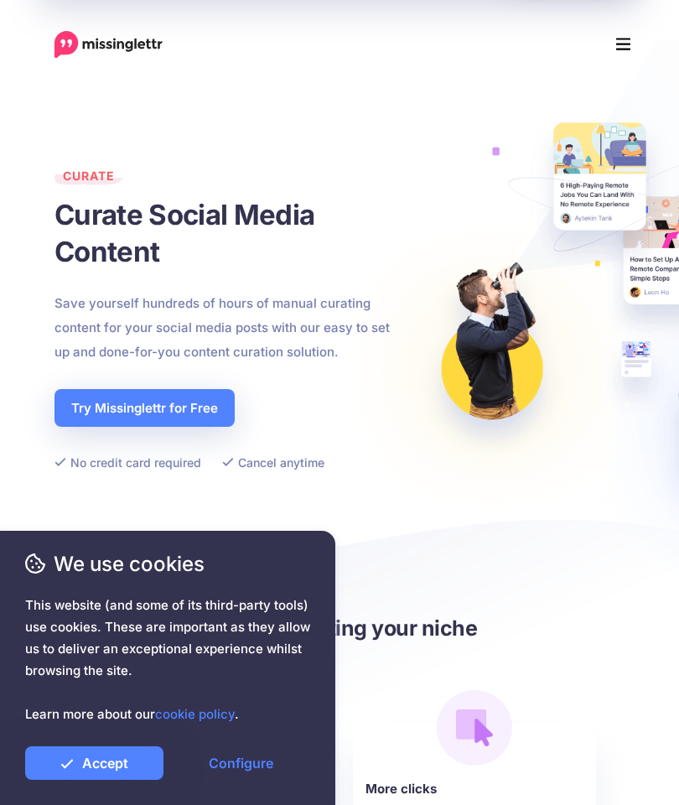
click at [121, 768] on link "Accept" at bounding box center [94, 763] width 138 height 34
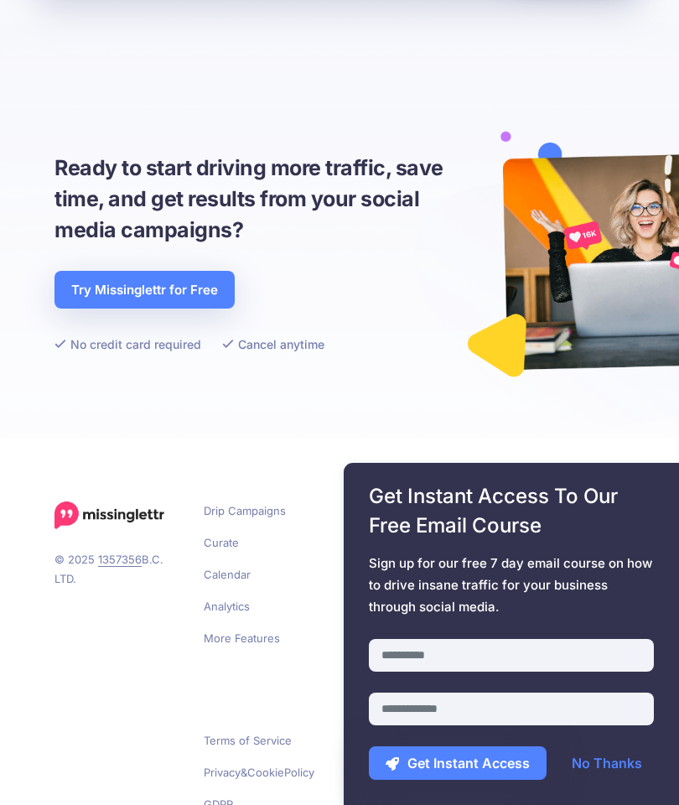
scroll to position [4917, 0]
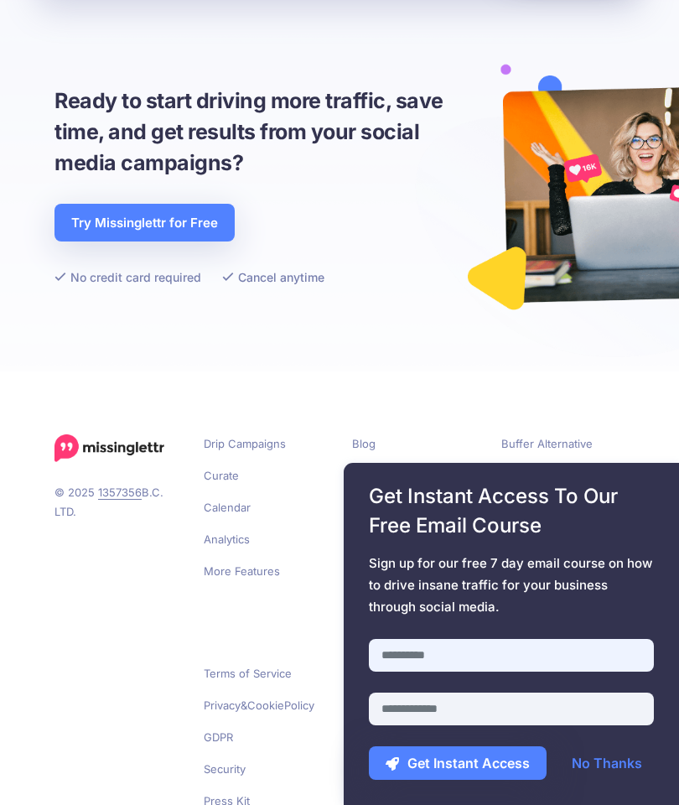
click at [572, 649] on input "text" at bounding box center [511, 655] width 285 height 33
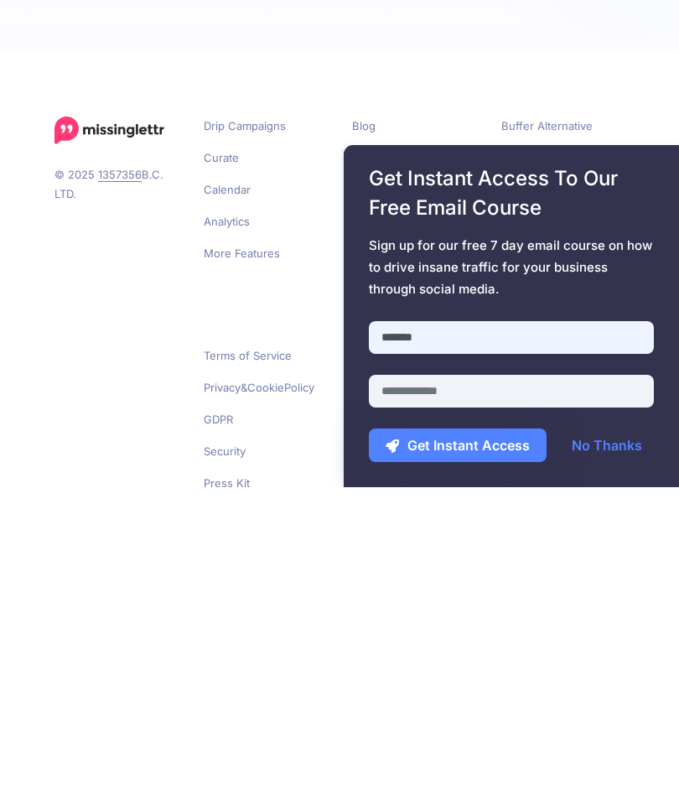
type input "******"
click at [503, 692] on input "email" at bounding box center [511, 708] width 285 height 33
type input "**********"
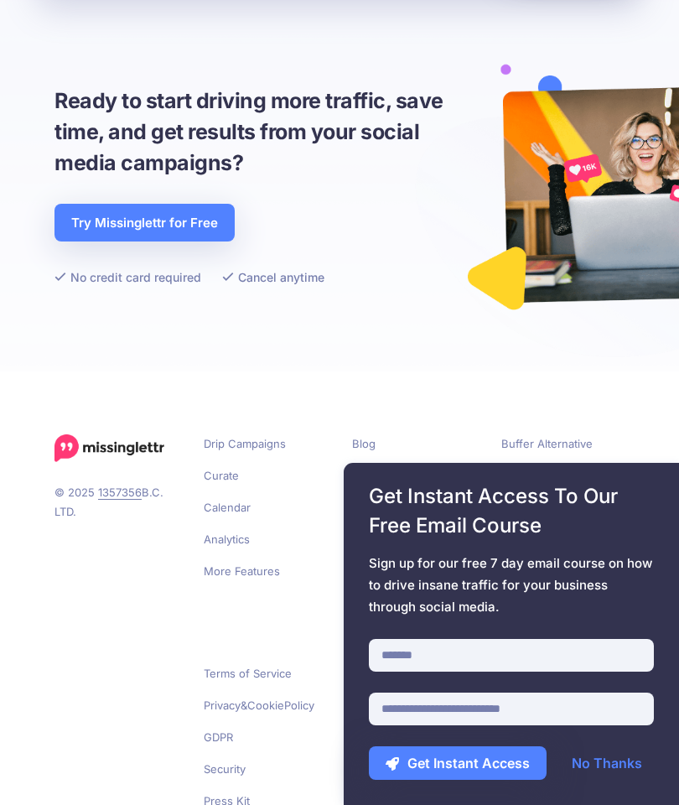
click at [454, 757] on button "Get Instant Access" at bounding box center [458, 763] width 178 height 34
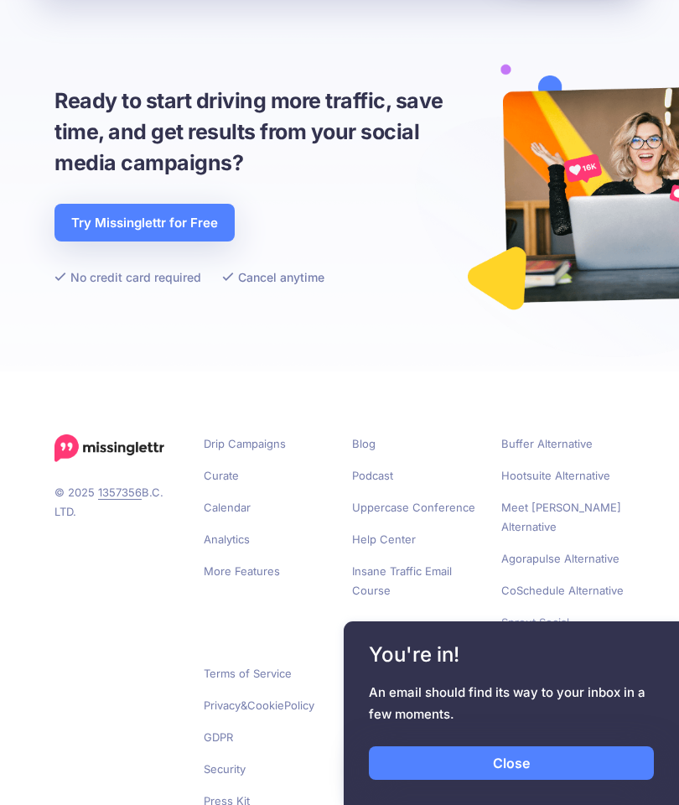
click at [588, 767] on link "Close" at bounding box center [511, 763] width 285 height 34
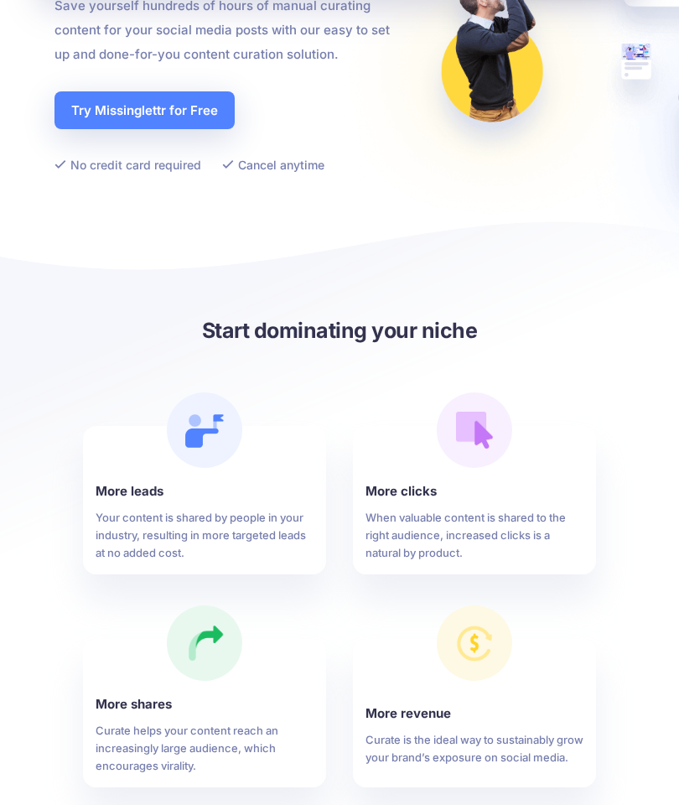
scroll to position [0, 0]
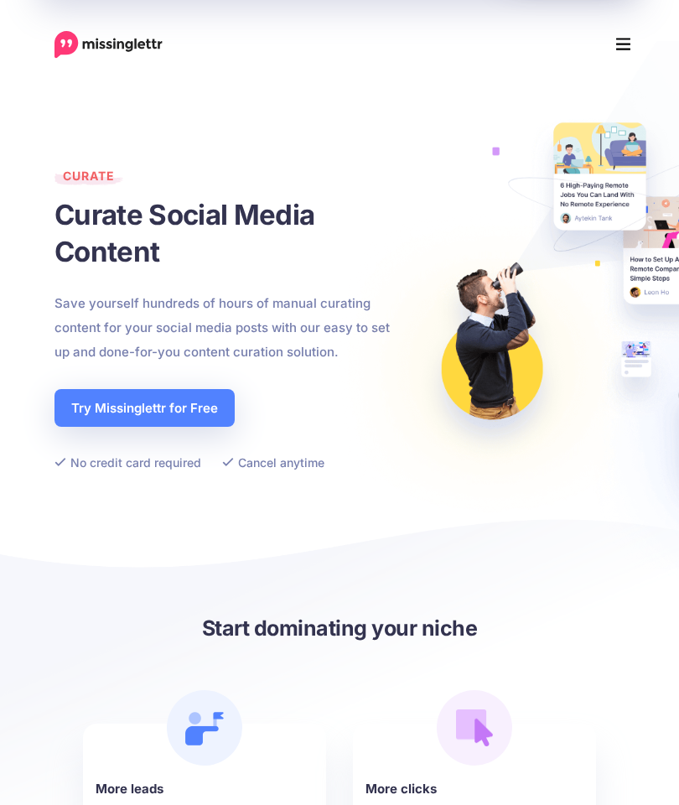
click at [161, 411] on link "Try Missinglettr for Free" at bounding box center [144, 408] width 180 height 38
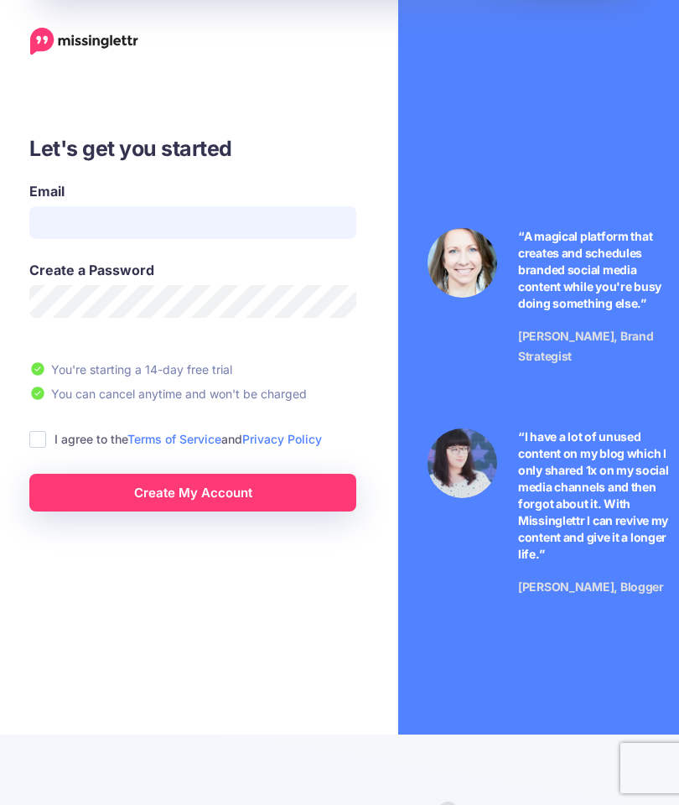
click at [253, 232] on input "Email" at bounding box center [192, 222] width 327 height 33
type input "**********"
click at [39, 432] on ins at bounding box center [37, 439] width 17 height 17
click at [85, 507] on link "Create My Account" at bounding box center [192, 492] width 327 height 38
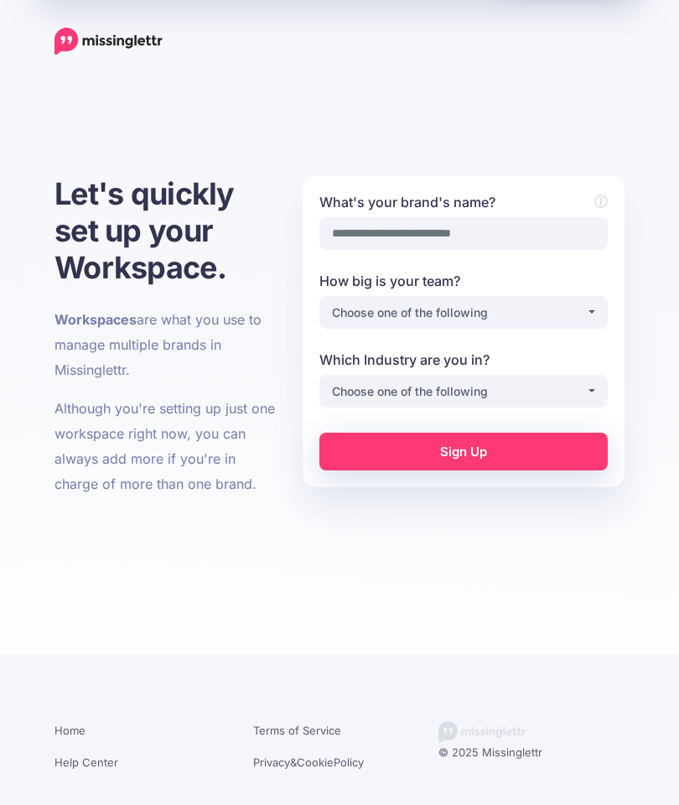
click at [496, 209] on label "What's your brand's name?" at bounding box center [463, 202] width 288 height 20
click at [496, 217] on input "What's your brand's name?" at bounding box center [463, 233] width 288 height 33
type input "**********"
click at [574, 310] on div "Choose one of the following" at bounding box center [459, 313] width 254 height 20
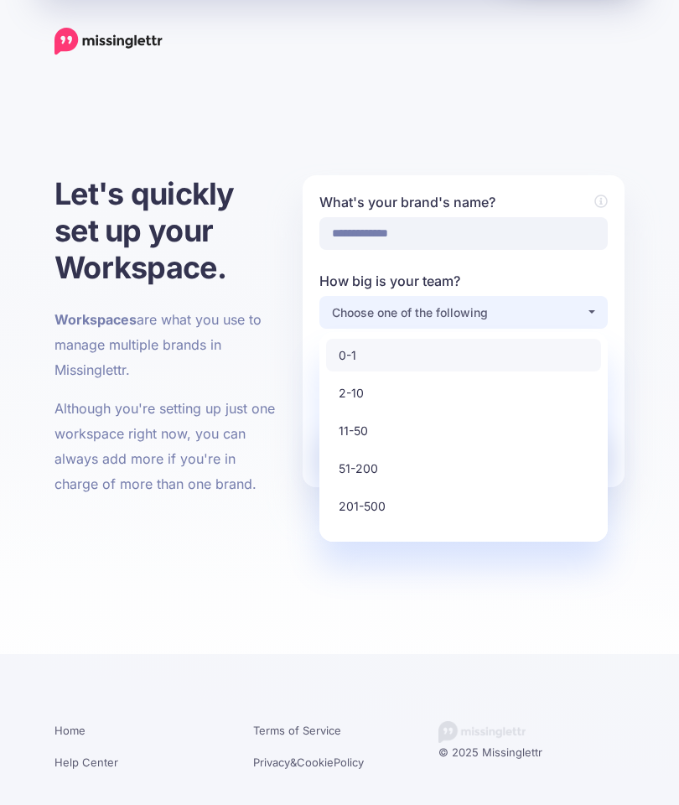
click at [510, 341] on link "0-1" at bounding box center [463, 355] width 275 height 33
select select "*"
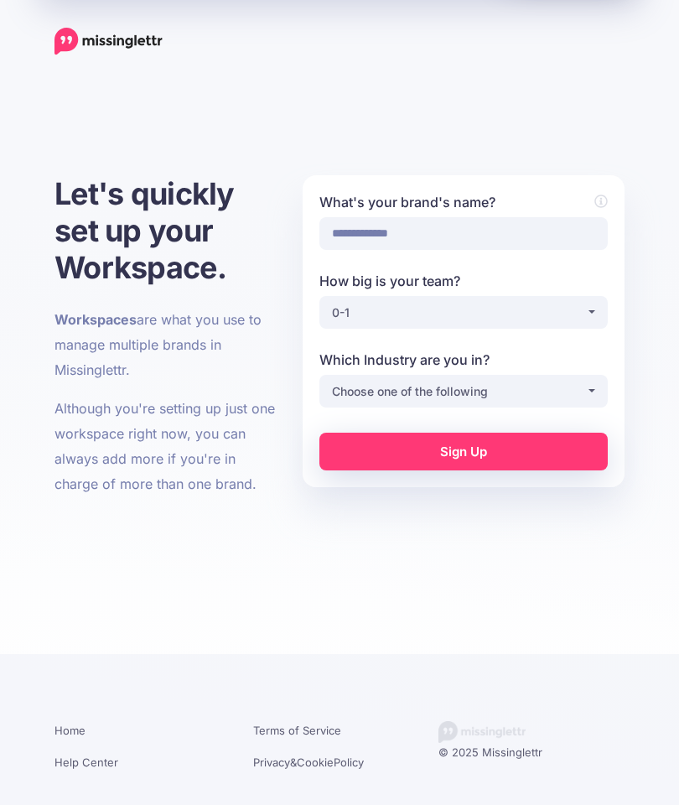
click at [522, 391] on div "Choose one of the following" at bounding box center [459, 391] width 254 height 20
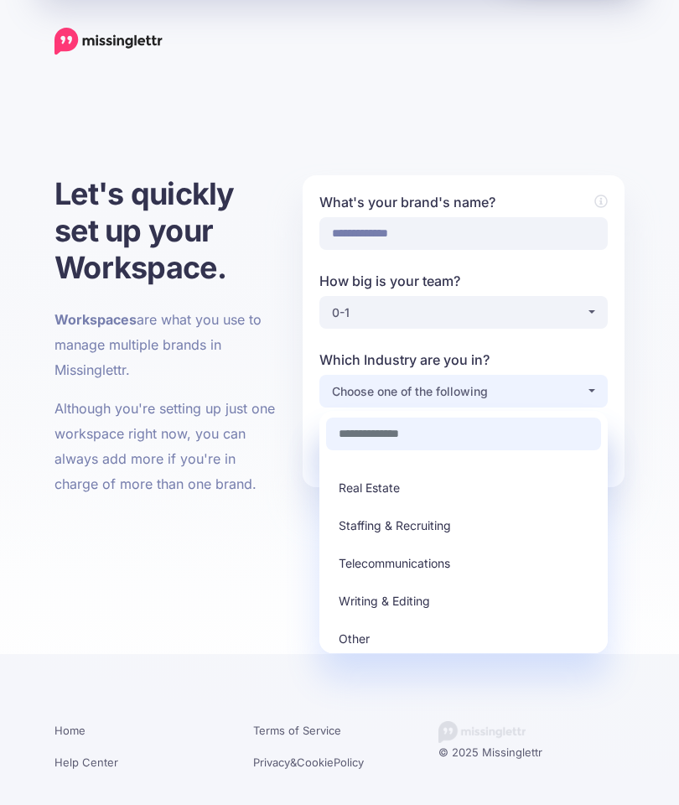
scroll to position [478, 0]
click at [416, 598] on span "Writing & Editing" at bounding box center [384, 601] width 91 height 20
select select "**********"
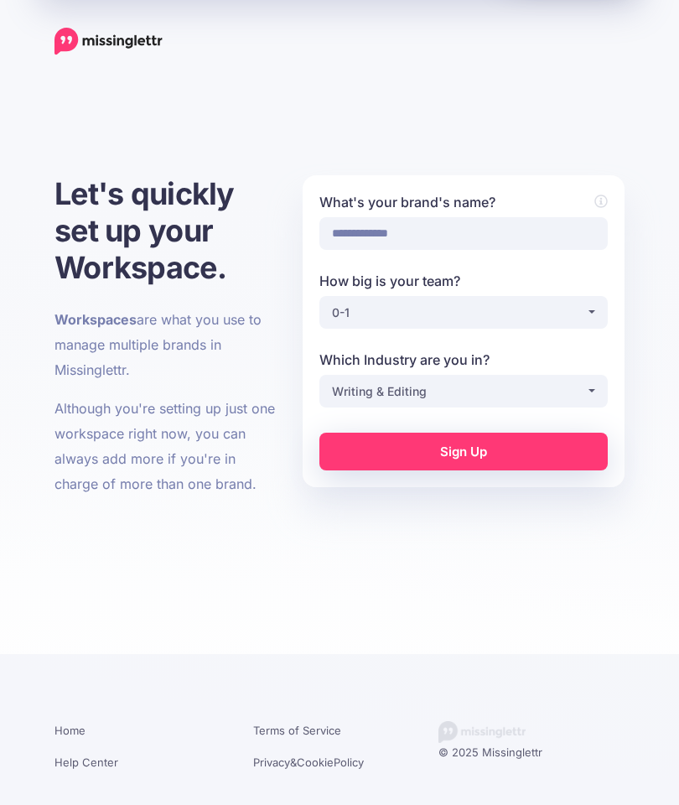
click at [522, 442] on link "Sign Up" at bounding box center [463, 451] width 288 height 38
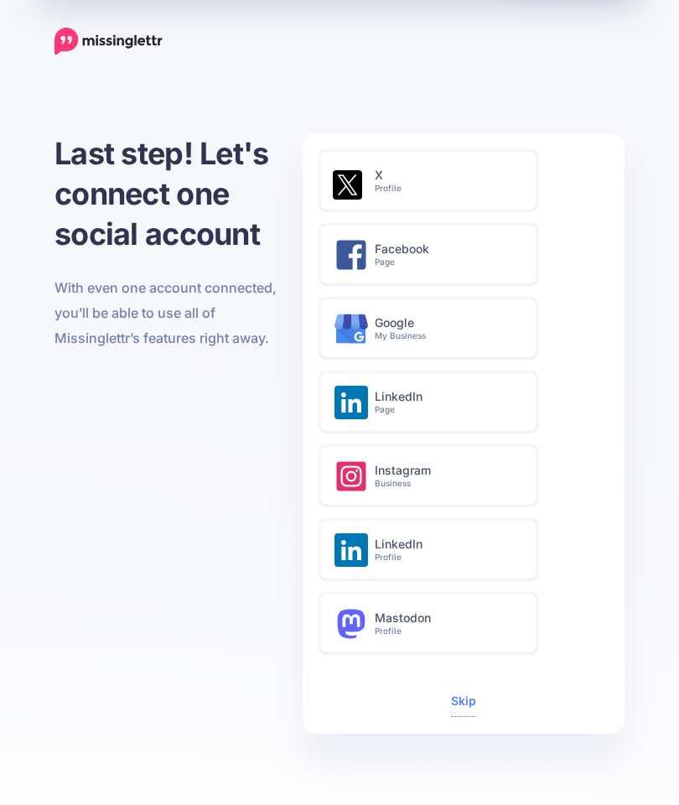
click at [448, 709] on div "Skip" at bounding box center [463, 701] width 288 height 29
click at [453, 707] on link "Skip" at bounding box center [463, 700] width 25 height 14
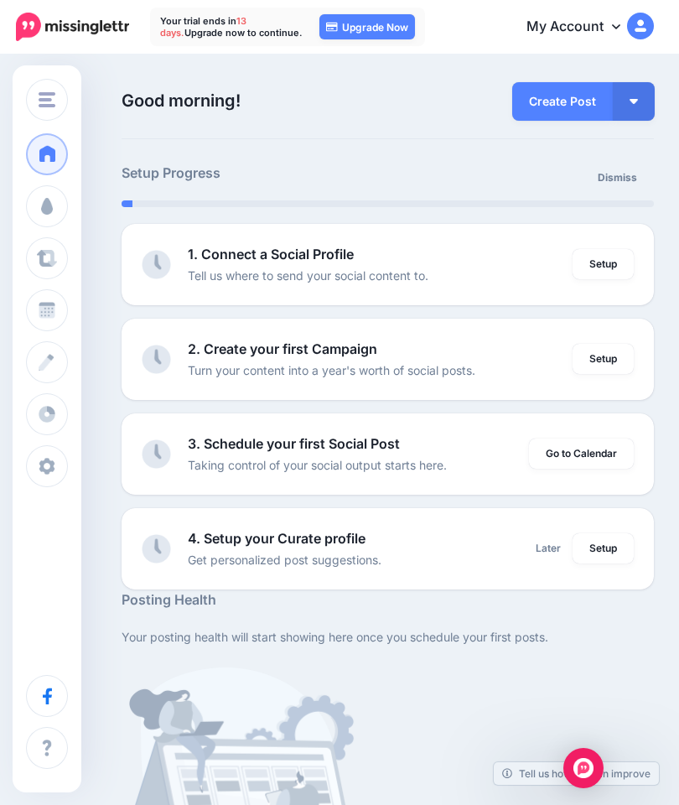
click at [535, 101] on link "Create Post" at bounding box center [562, 101] width 101 height 39
click at [623, 105] on button "button" at bounding box center [634, 101] width 42 height 39
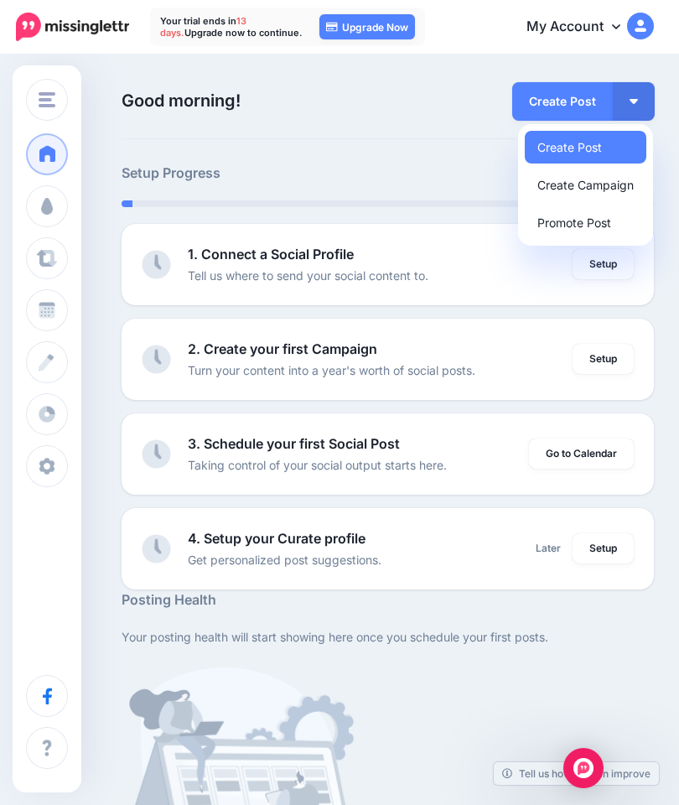
click at [567, 189] on link "Create Campaign" at bounding box center [586, 184] width 122 height 33
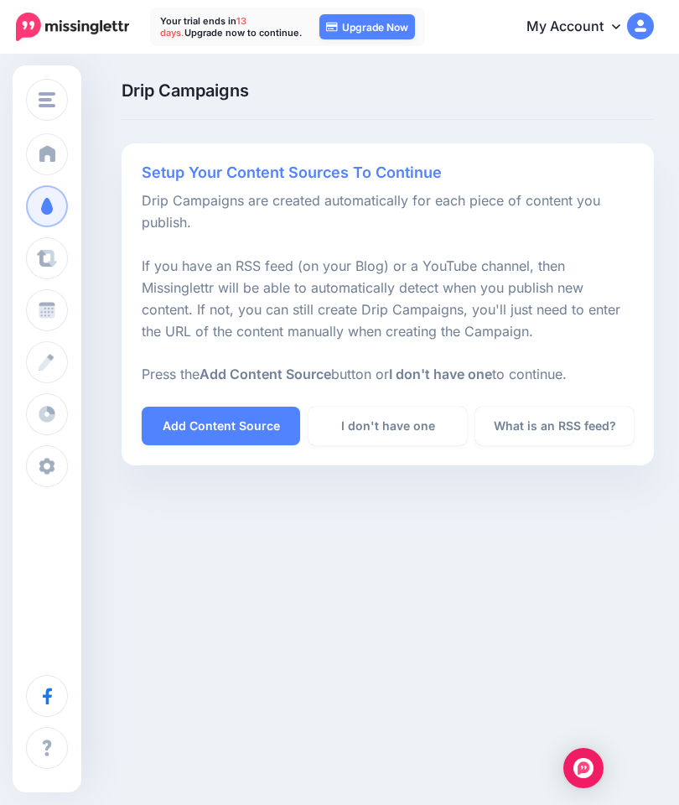
click at [43, 160] on span at bounding box center [48, 153] width 22 height 17
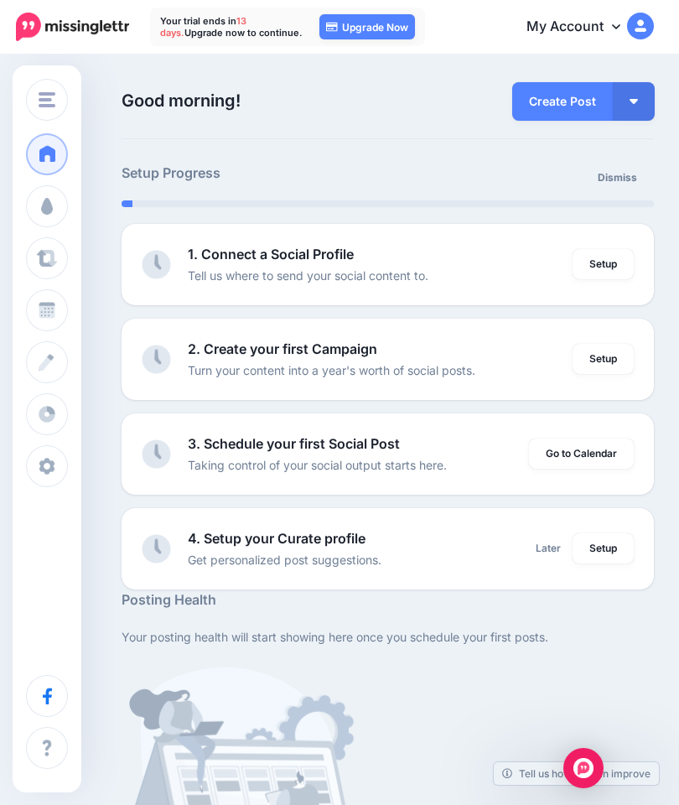
click at [652, 102] on button "button" at bounding box center [634, 101] width 42 height 39
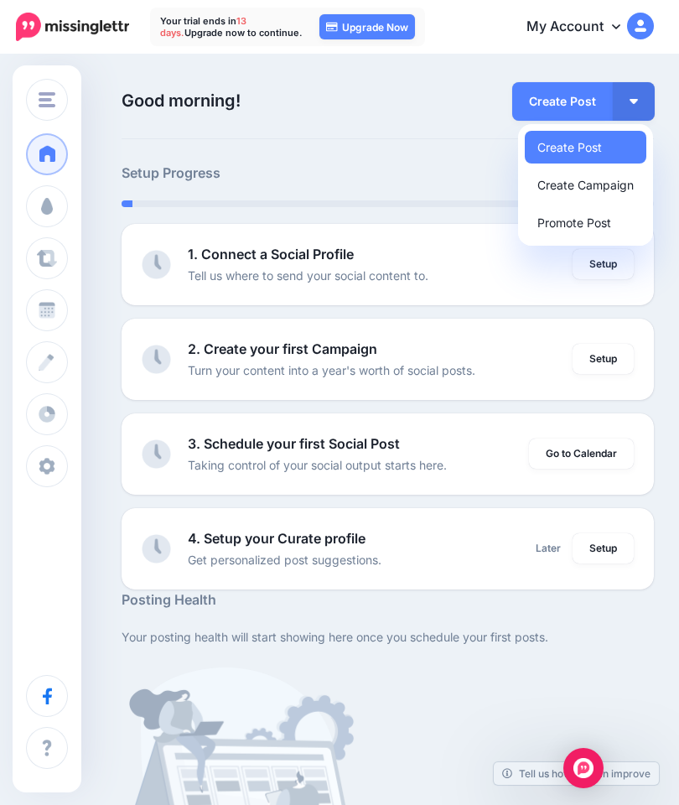
click at [618, 299] on li "1. Connect a Social Profile Tell us where to send your social content to. Setup" at bounding box center [388, 264] width 532 height 81
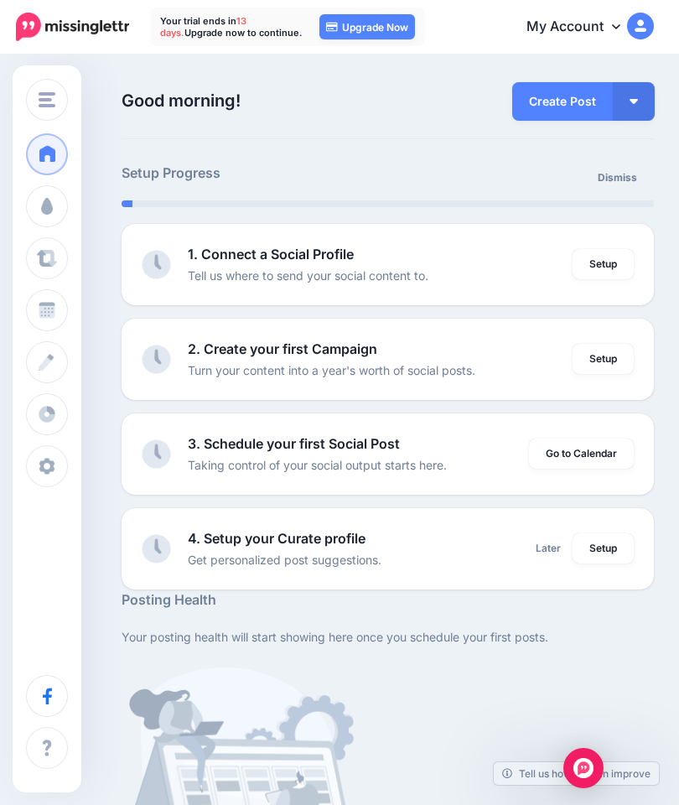
click at [612, 24] on icon at bounding box center [616, 25] width 8 height 13
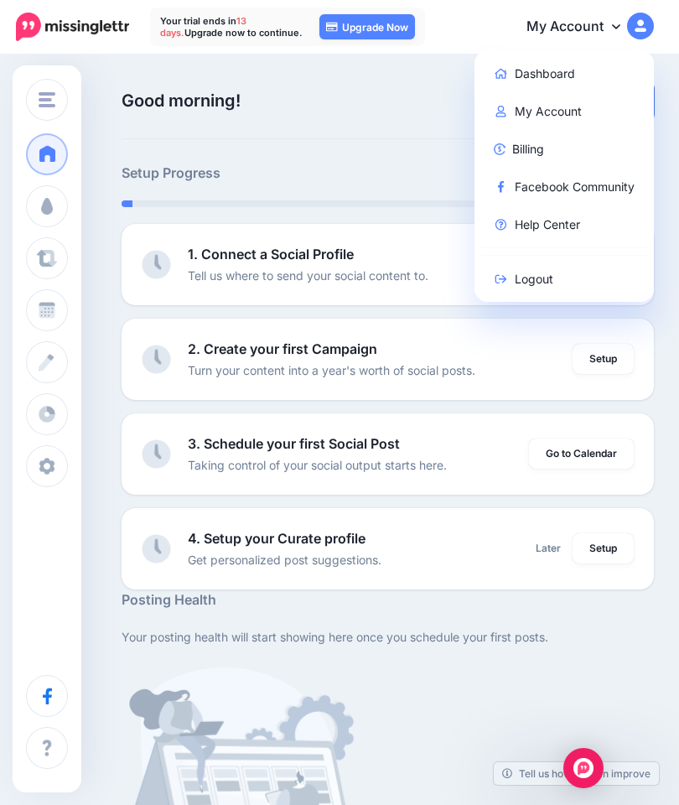
click at [330, 217] on div "Setup Progress Dismiss 1. Connect a Social Profile Tell us where to send your s…" at bounding box center [387, 376] width 557 height 427
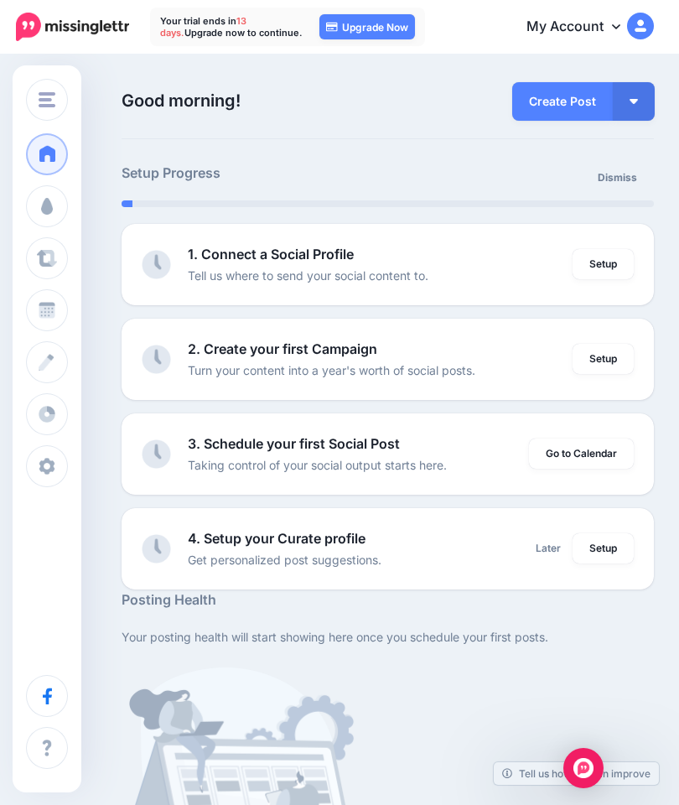
click at [50, 210] on span at bounding box center [47, 206] width 22 height 17
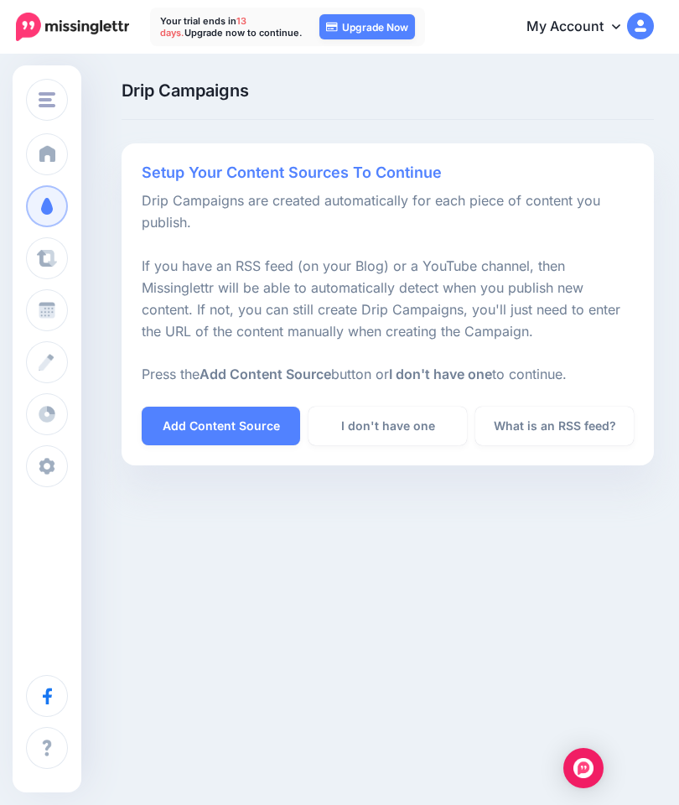
click at [52, 273] on link "Curate" at bounding box center [47, 258] width 42 height 42
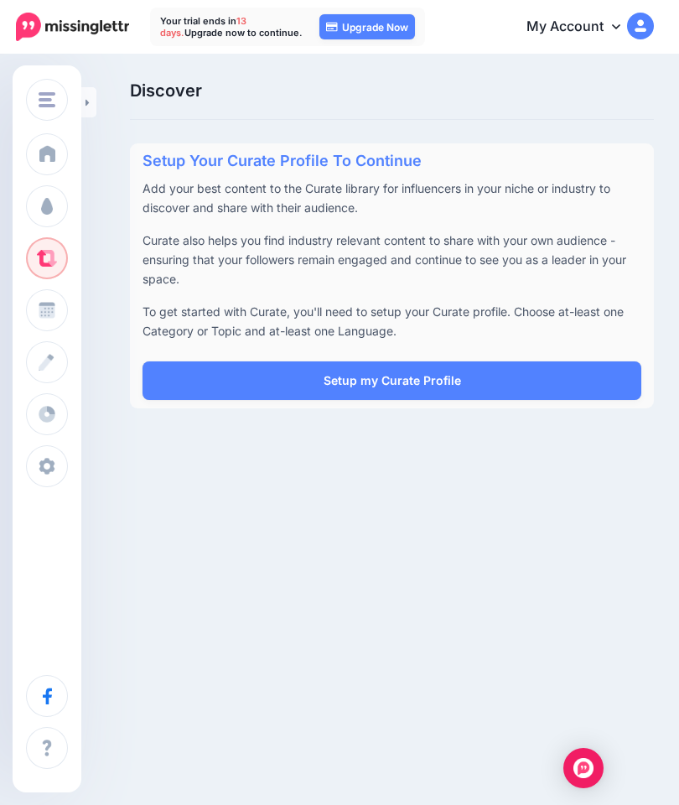
click at [56, 146] on span at bounding box center [48, 153] width 22 height 17
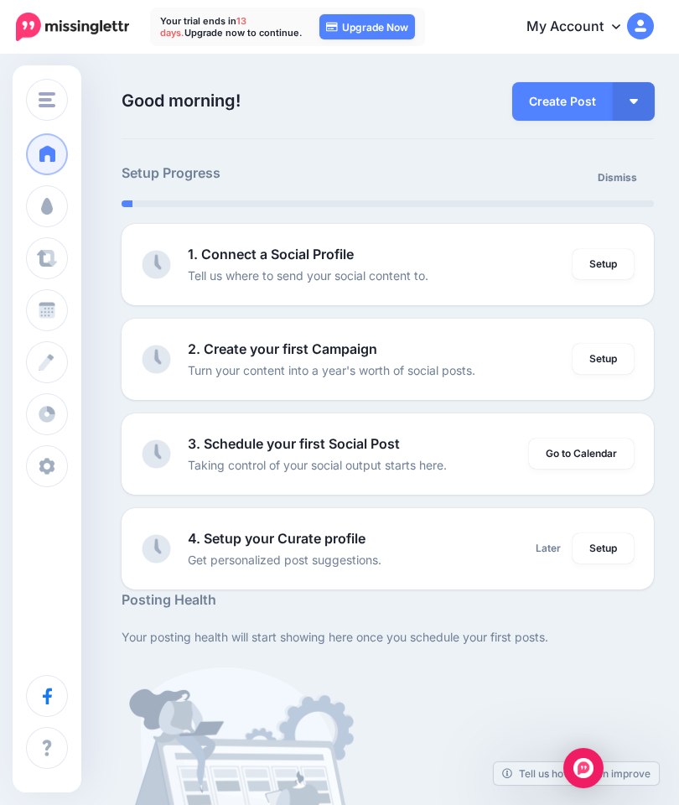
click at [336, 23] on icon at bounding box center [332, 27] width 12 height 10
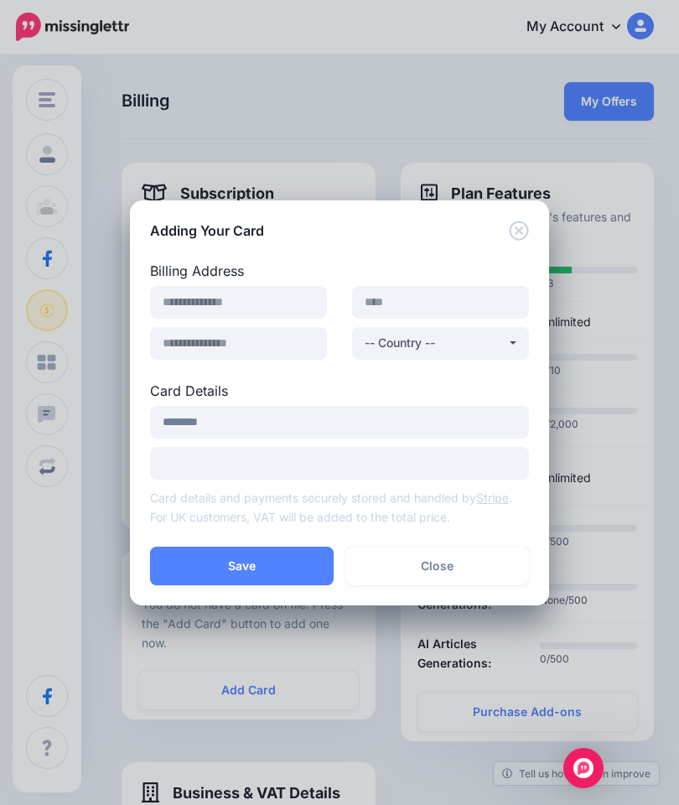
click at [515, 247] on div "**********" at bounding box center [339, 394] width 419 height 306
click at [519, 221] on icon "Close" at bounding box center [518, 229] width 19 height 19
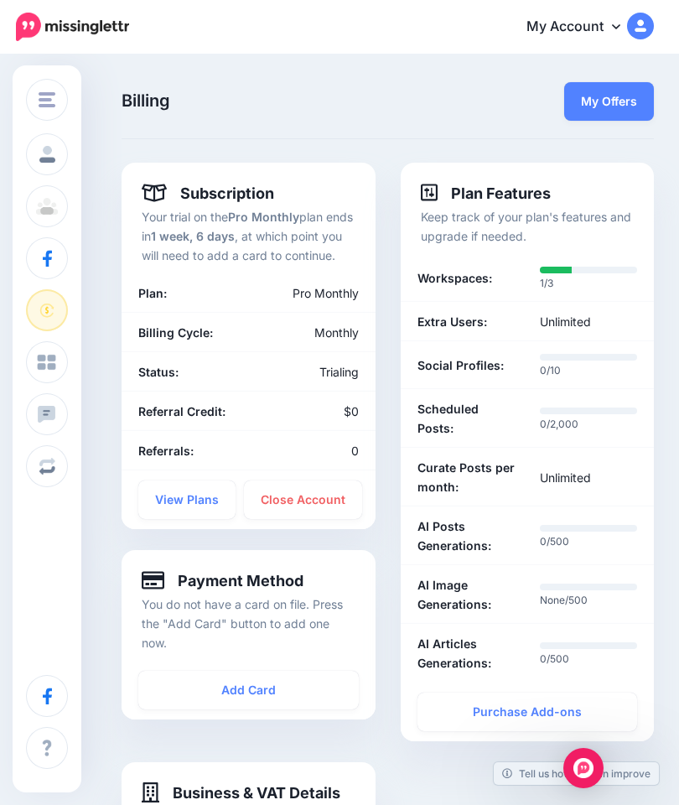
click at [180, 519] on link "View Plans" at bounding box center [186, 499] width 97 height 39
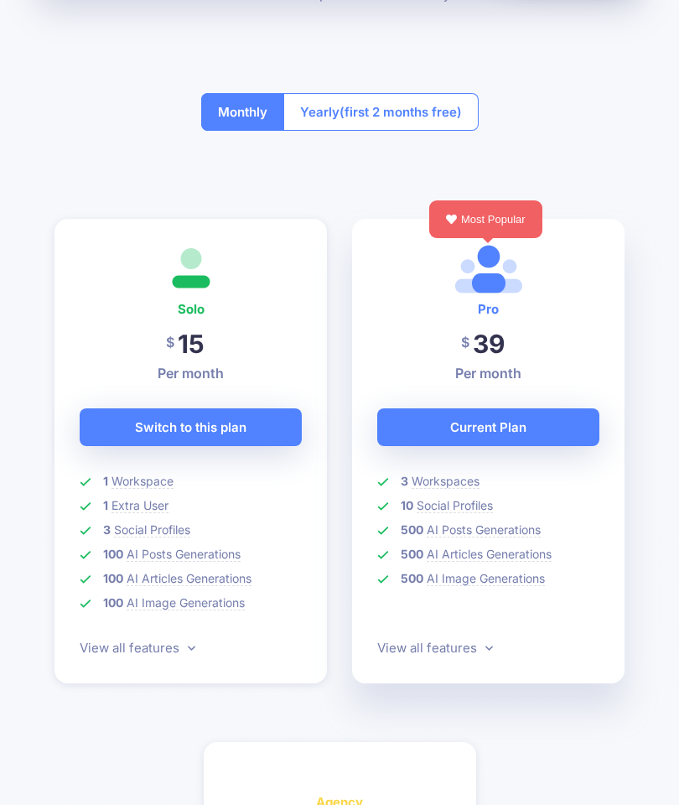
scroll to position [267, 0]
